Goal: Task Accomplishment & Management: Use online tool/utility

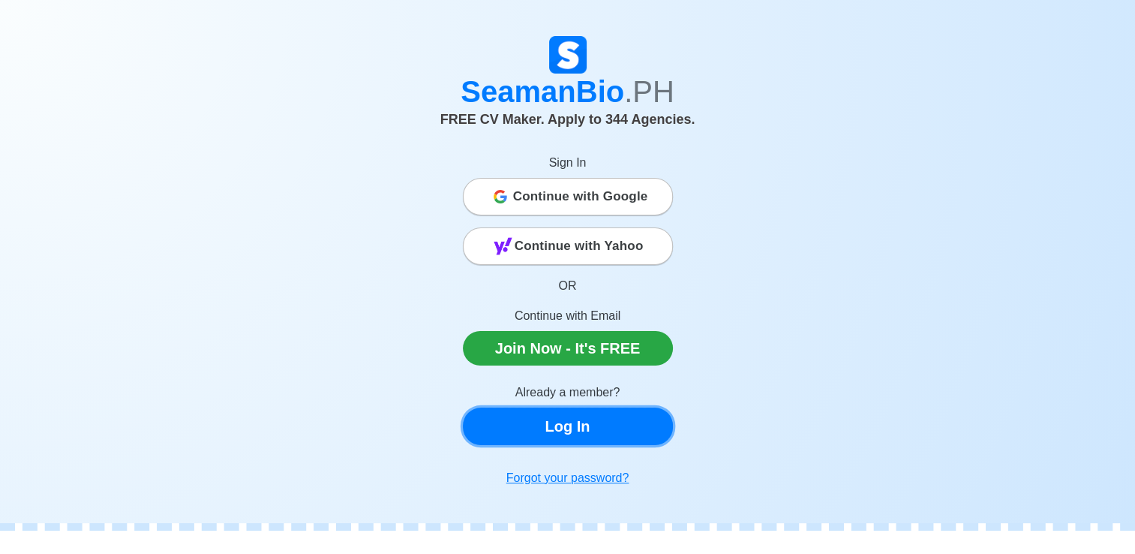
click at [558, 427] on link "Log In" at bounding box center [568, 426] width 210 height 38
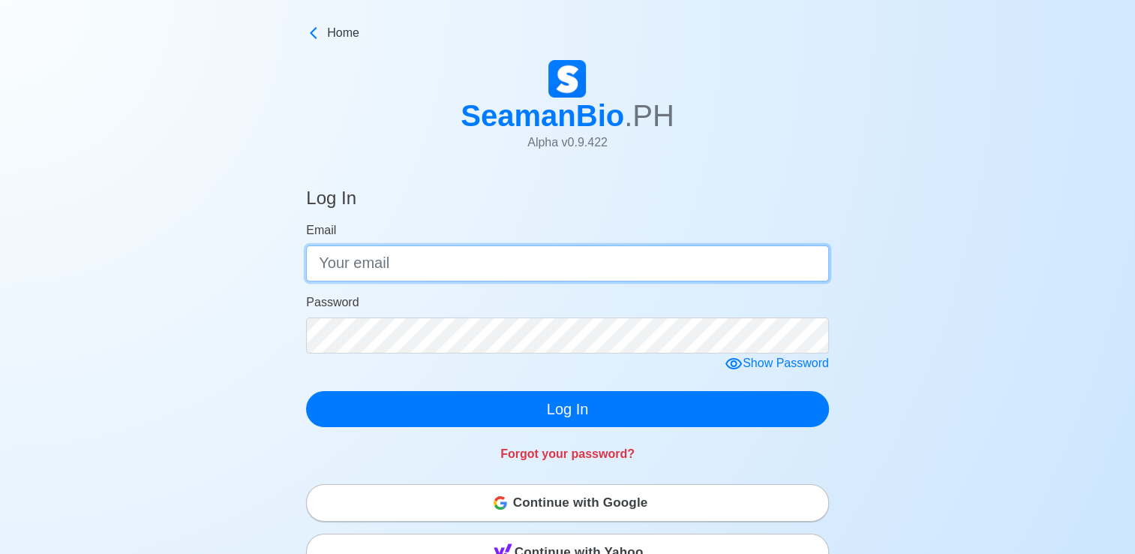
click at [416, 276] on input "Email" at bounding box center [567, 263] width 523 height 36
type input "[EMAIL_ADDRESS][DOMAIN_NAME]"
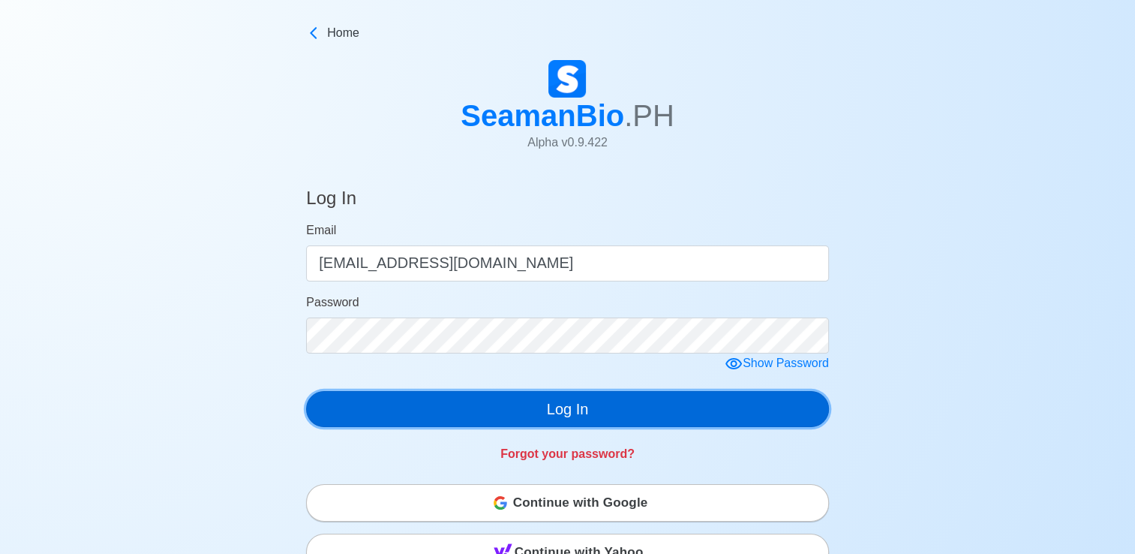
click at [601, 404] on button "Log In" at bounding box center [567, 409] width 523 height 36
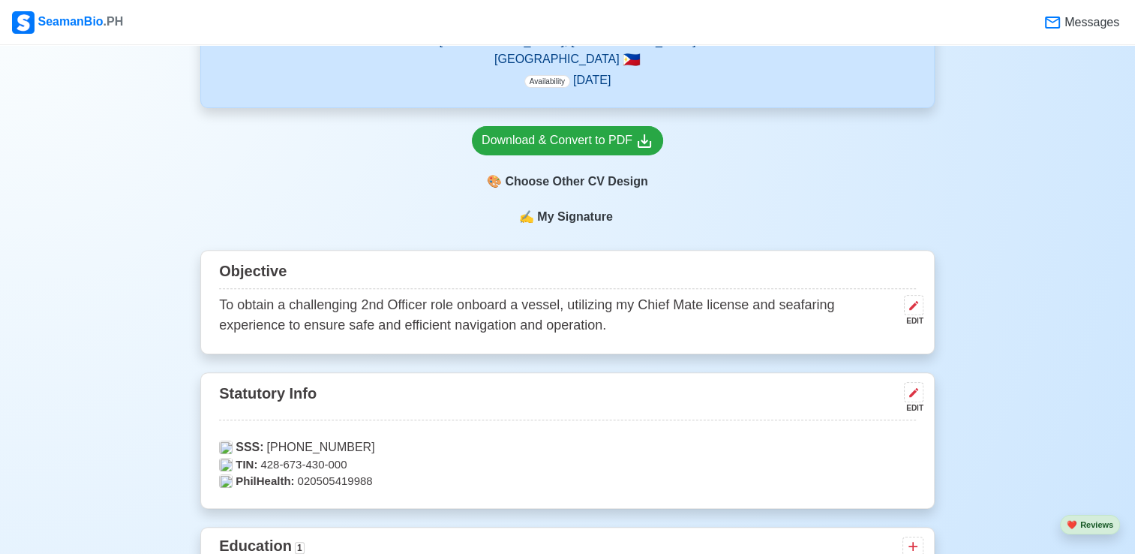
scroll to position [456, 0]
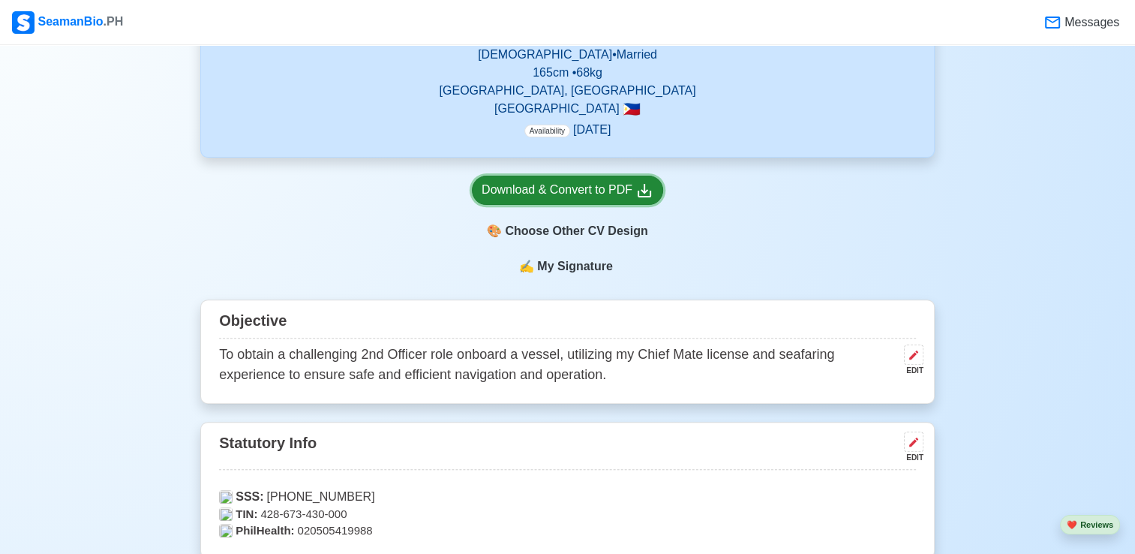
click at [588, 195] on div "Download & Convert to PDF" at bounding box center [568, 190] width 172 height 19
